Goal: Communication & Community: Answer question/provide support

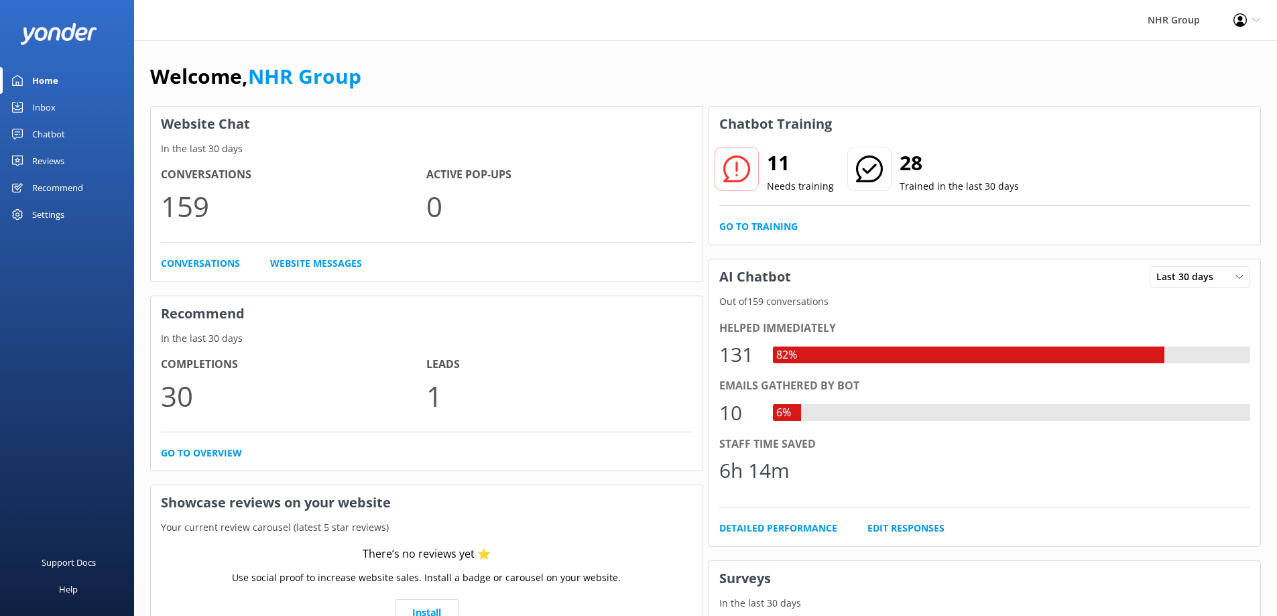
click at [39, 78] on div "Home" at bounding box center [45, 80] width 26 height 27
click at [36, 103] on div "Inbox" at bounding box center [43, 107] width 23 height 27
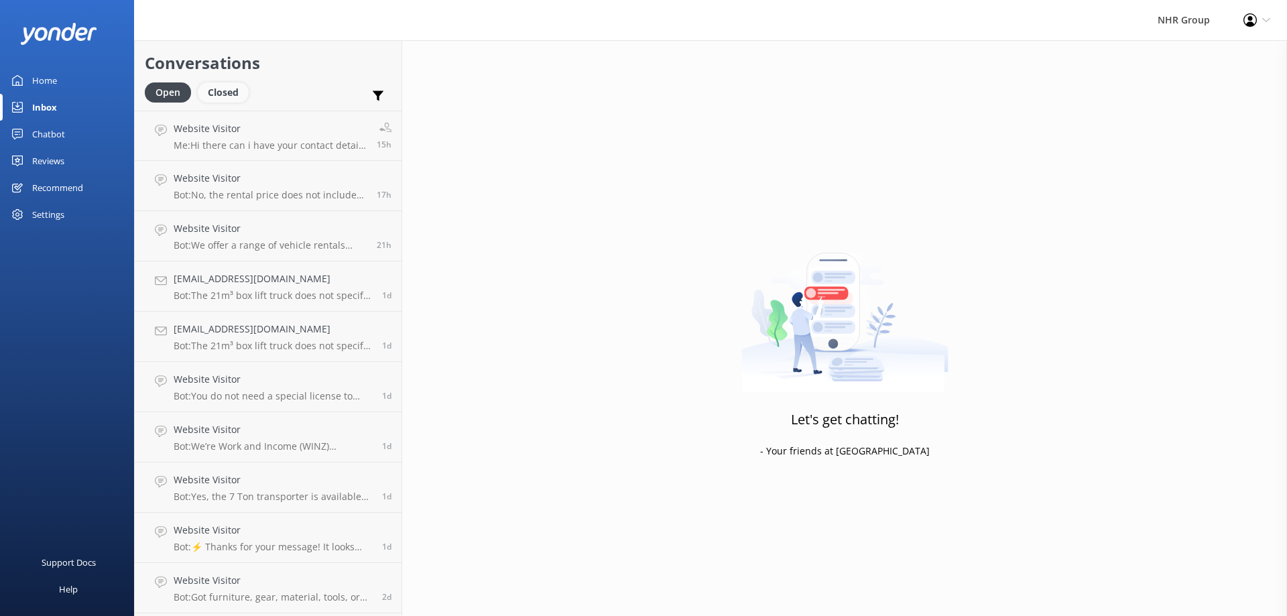
click at [223, 93] on div "Closed" at bounding box center [223, 92] width 51 height 20
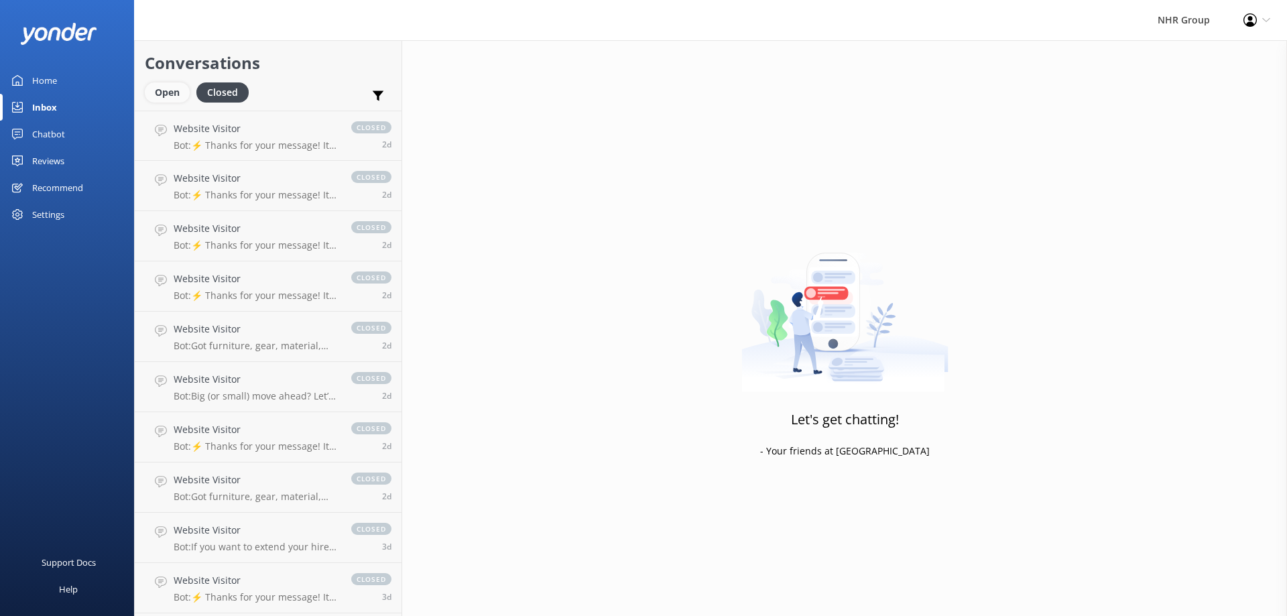
click at [158, 93] on div "Open" at bounding box center [167, 92] width 45 height 20
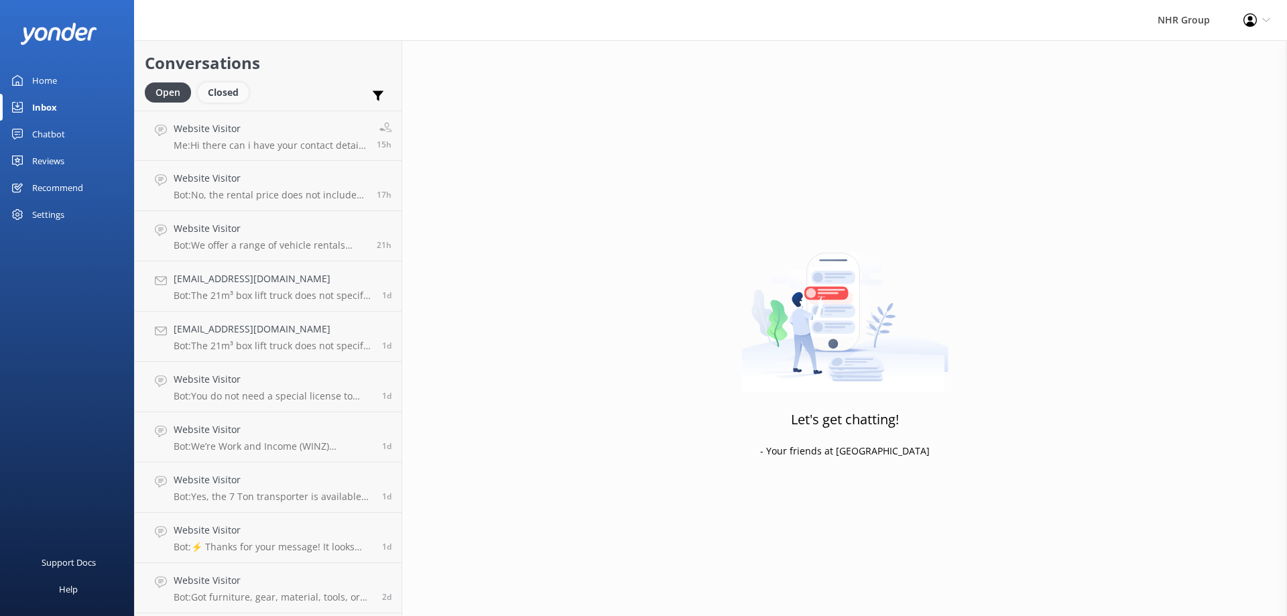
click at [231, 94] on div "Closed" at bounding box center [223, 92] width 51 height 20
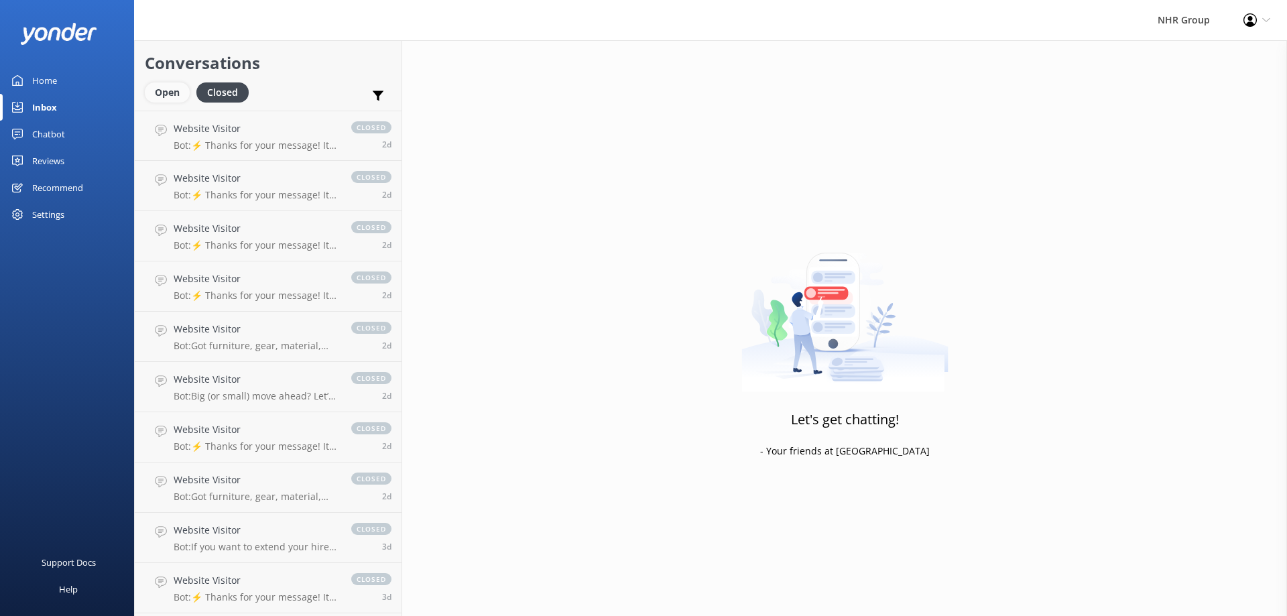
click at [166, 87] on div "Open" at bounding box center [167, 92] width 45 height 20
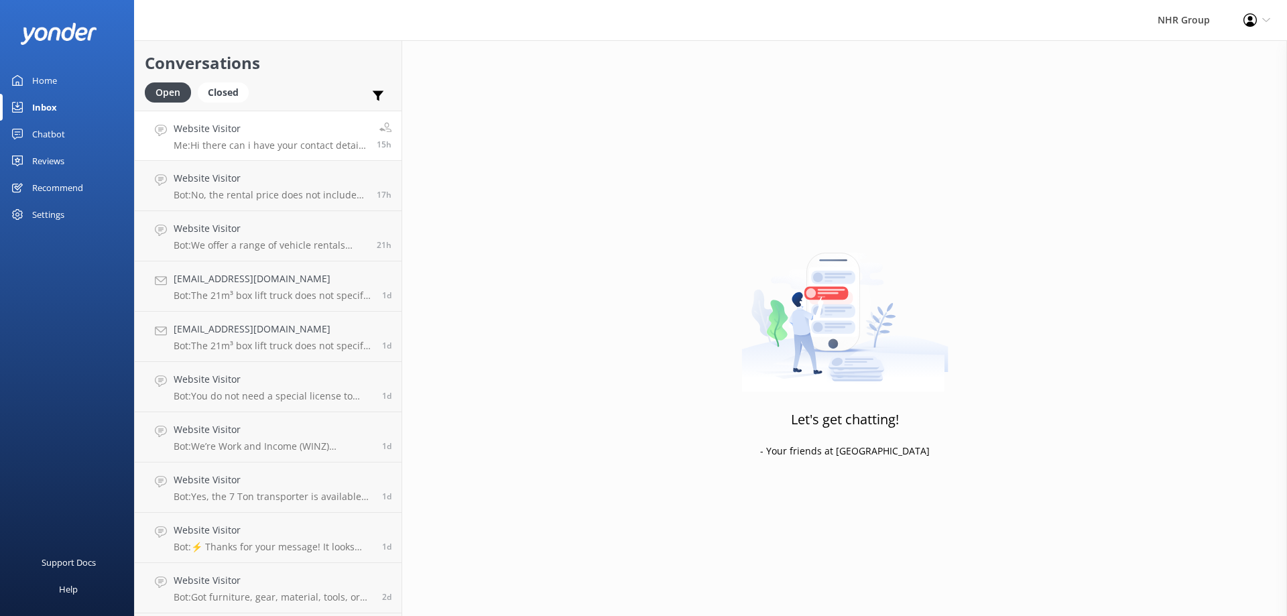
click at [305, 146] on p "Me: Hi there can i have your contact details so we can explain you more" at bounding box center [270, 145] width 193 height 12
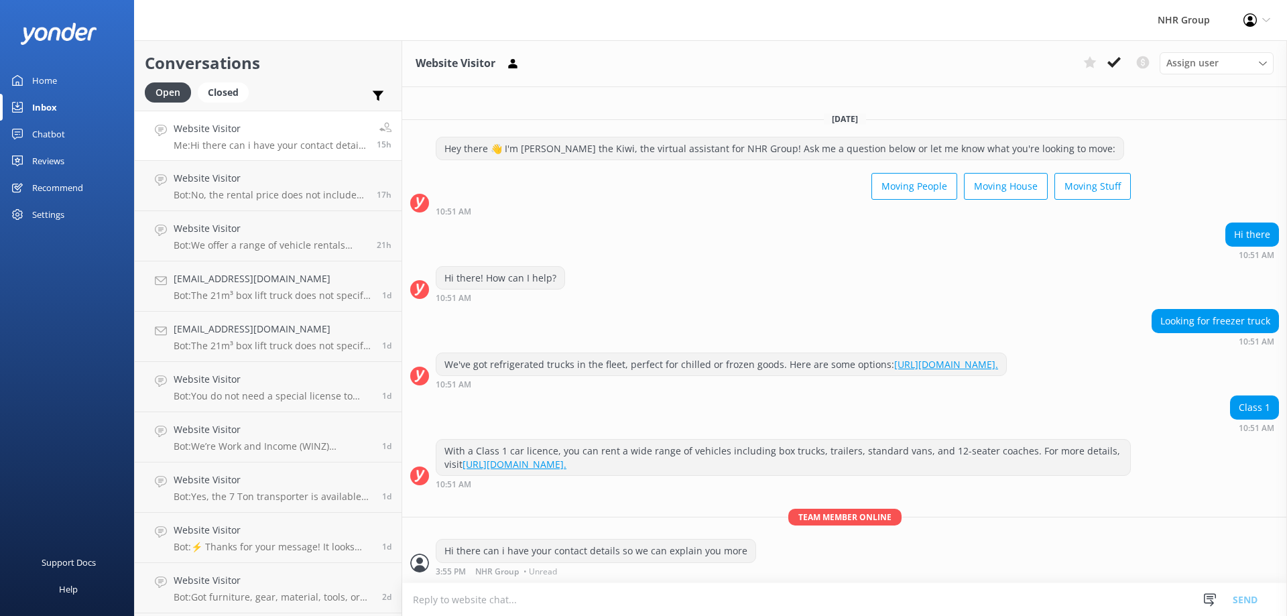
click at [46, 81] on div "Home" at bounding box center [44, 80] width 25 height 27
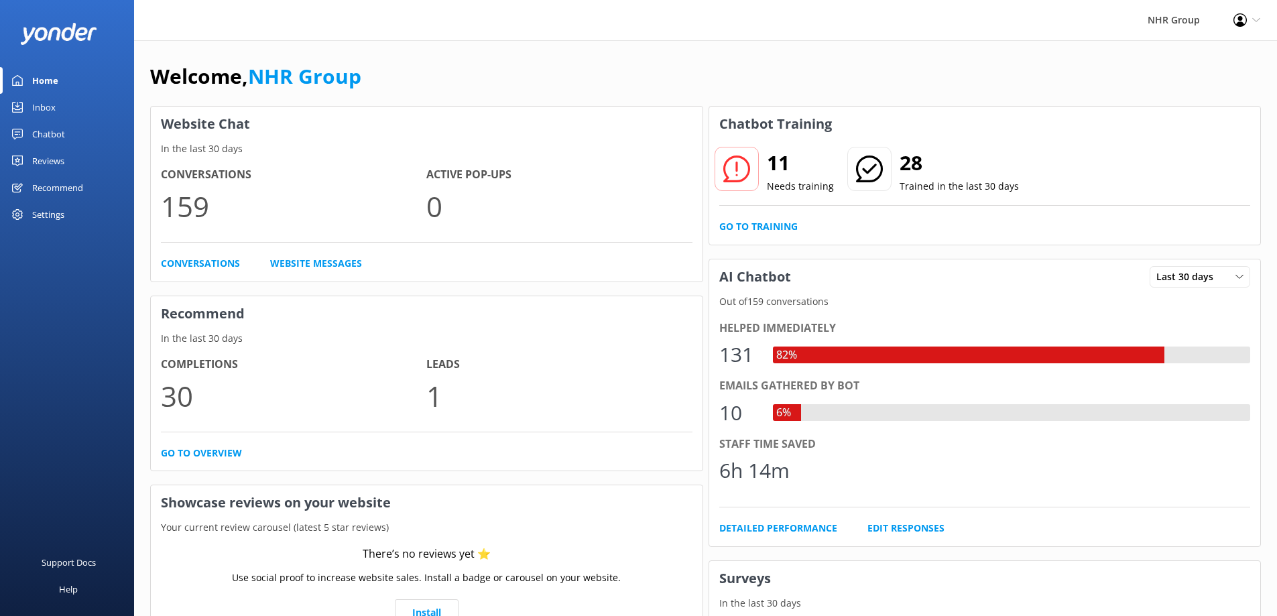
click at [731, 161] on icon at bounding box center [737, 169] width 27 height 27
click at [738, 172] on icon at bounding box center [737, 169] width 27 height 27
click at [42, 82] on div "Home" at bounding box center [45, 80] width 26 height 27
click at [46, 103] on div "Inbox" at bounding box center [43, 107] width 23 height 27
